Goal: Find contact information: Find contact information

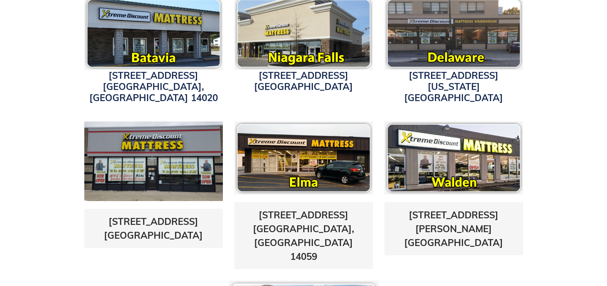
scroll to position [308, 0]
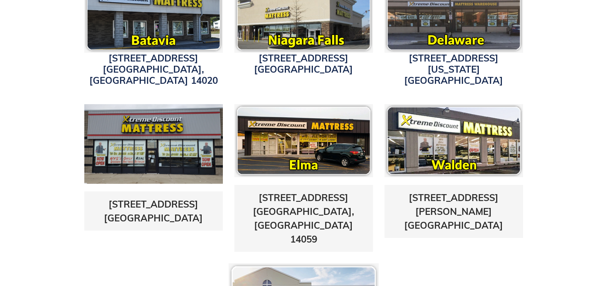
click at [172, 148] on img at bounding box center [153, 144] width 139 height 80
click at [173, 199] on link "5433 Transit Road East Amherst, NY 14221" at bounding box center [153, 211] width 99 height 25
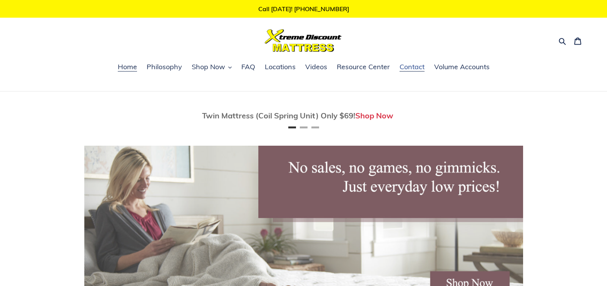
click at [416, 67] on span "Contact" at bounding box center [411, 66] width 25 height 9
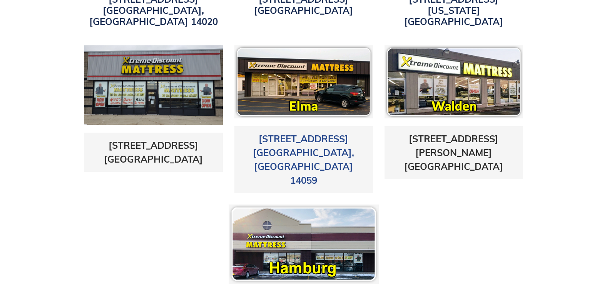
scroll to position [385, 0]
